Goal: Information Seeking & Learning: Learn about a topic

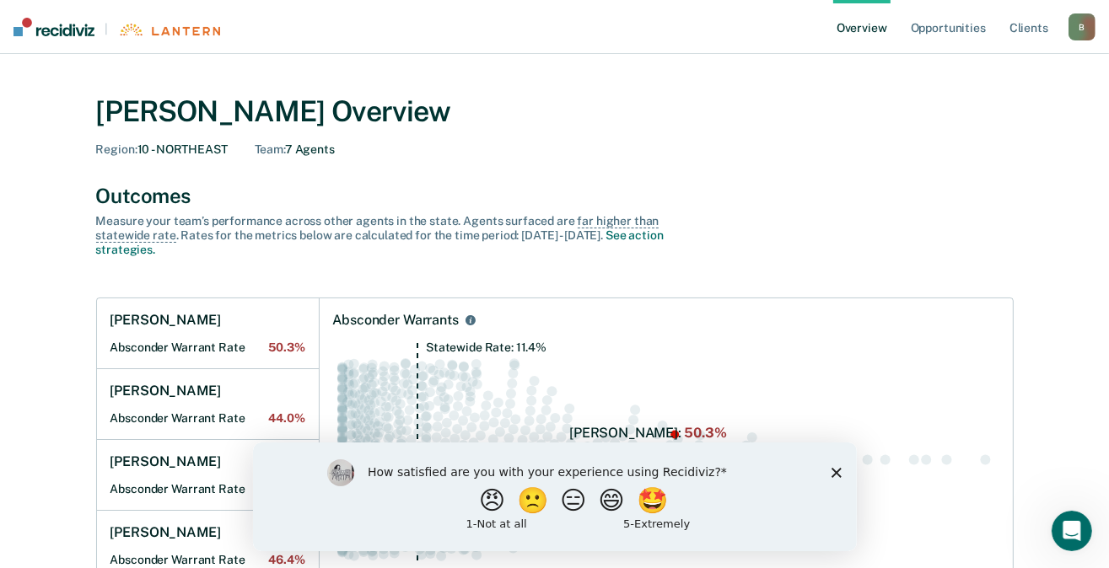
click at [834, 471] on polygon "Close survey" at bounding box center [836, 472] width 10 height 10
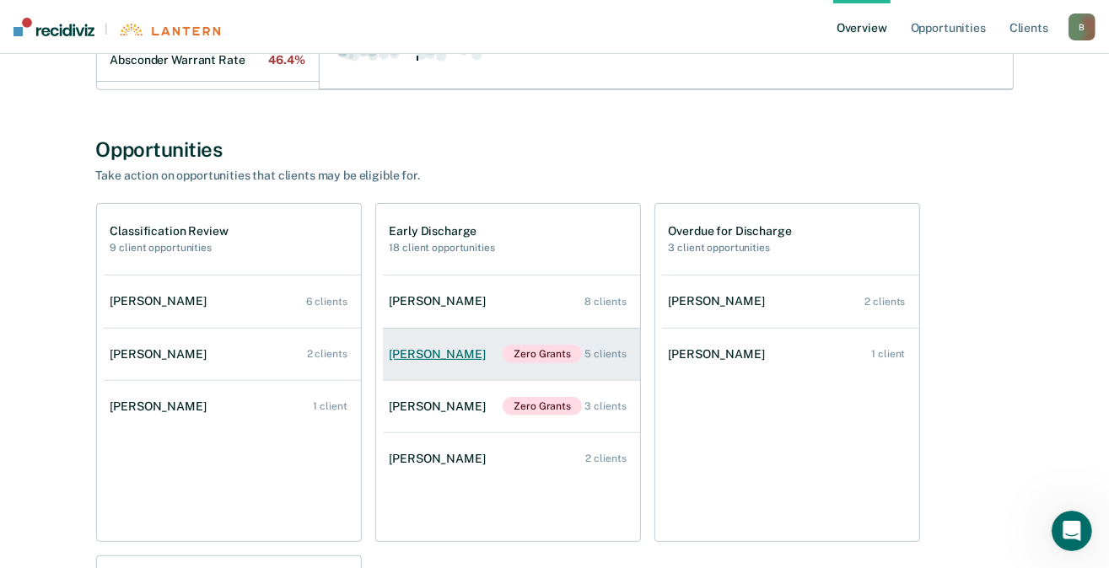
scroll to position [506, 0]
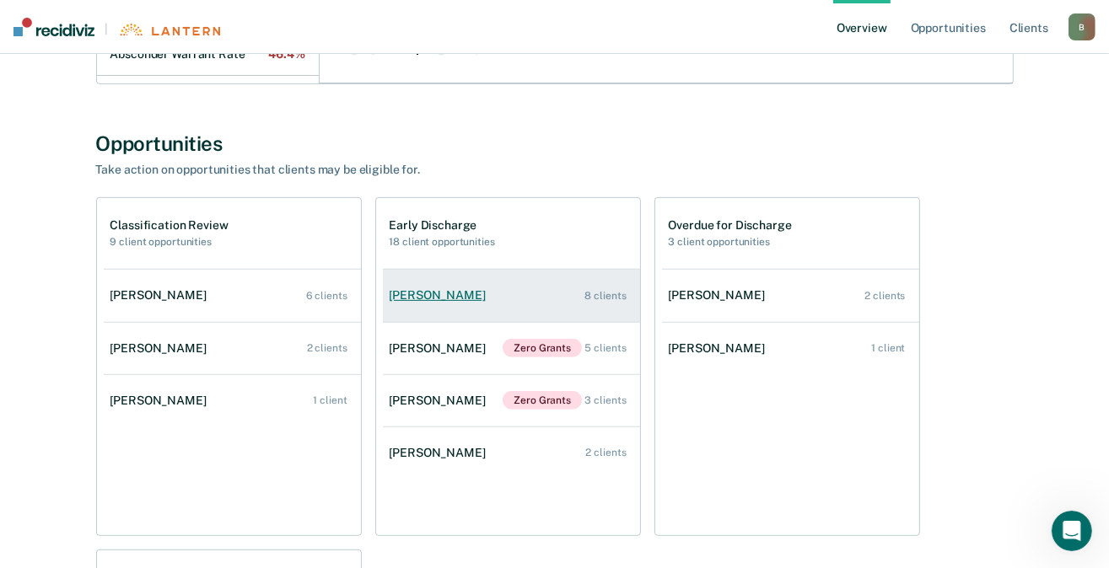
click at [440, 303] on link "[PERSON_NAME] 8 clients" at bounding box center [511, 296] width 257 height 48
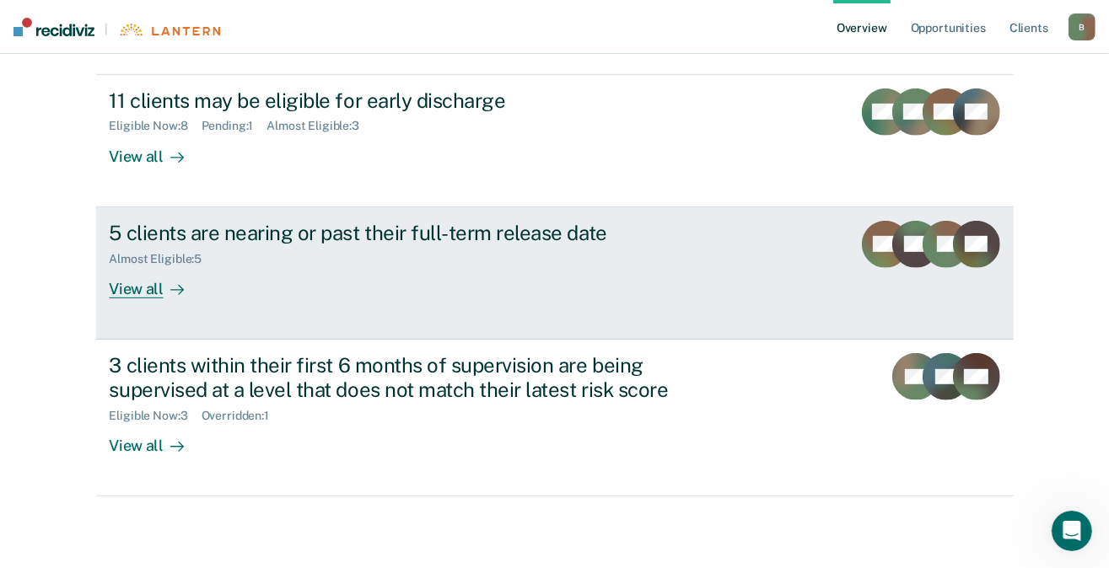
scroll to position [759, 0]
